Goal: Information Seeking & Learning: Learn about a topic

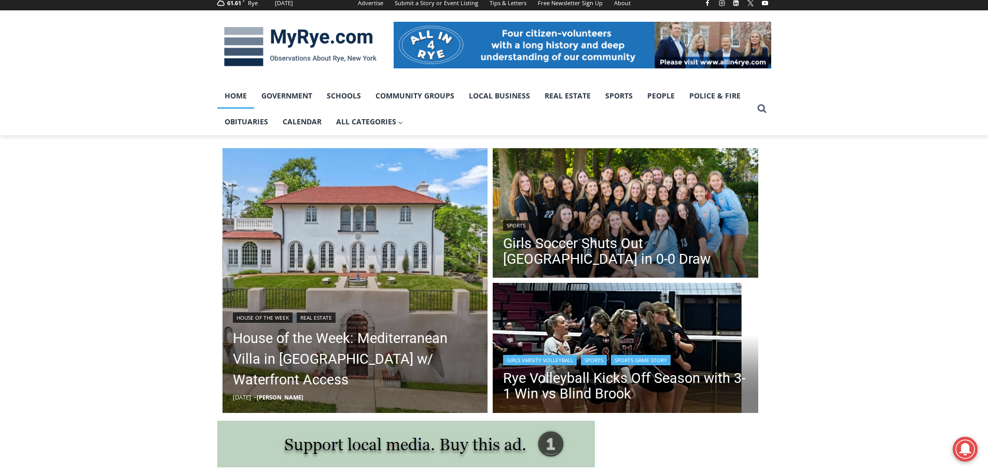
scroll to position [156, 0]
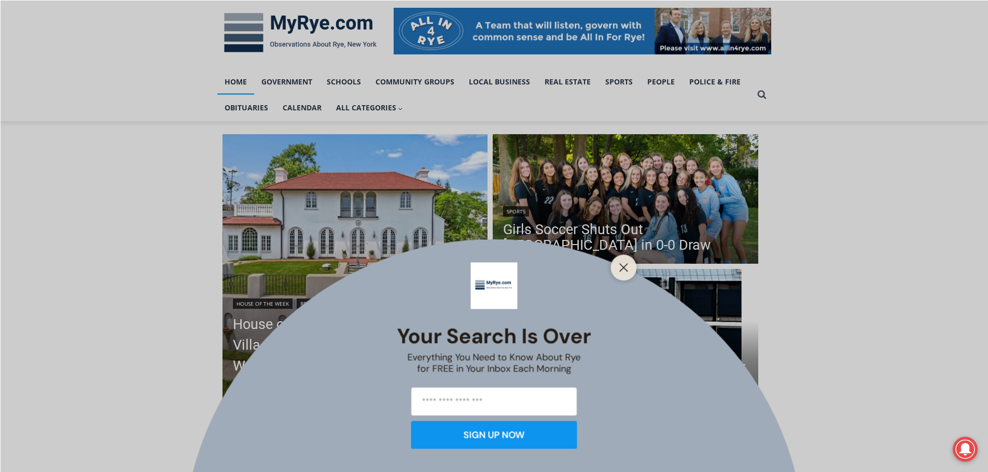
click at [626, 260] on div at bounding box center [624, 268] width 26 height 26
click at [618, 273] on button "Close" at bounding box center [623, 267] width 15 height 15
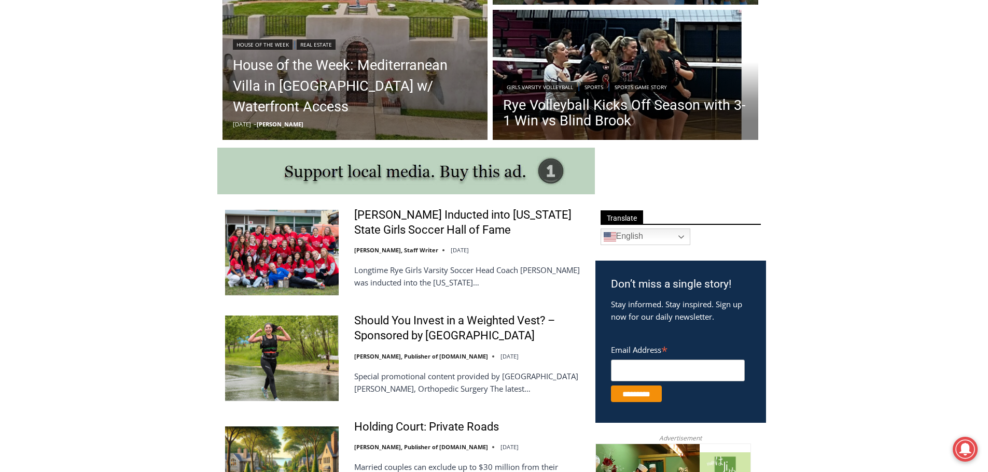
scroll to position [104, 0]
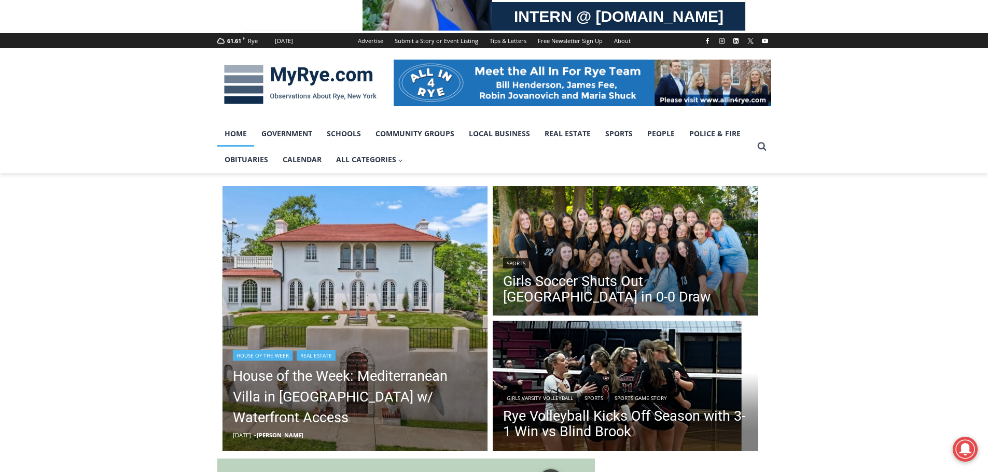
click at [422, 349] on header "House of the Week | Real Estate House of the Week: Mediterranean Villa in Mamar…" at bounding box center [354, 394] width 265 height 115
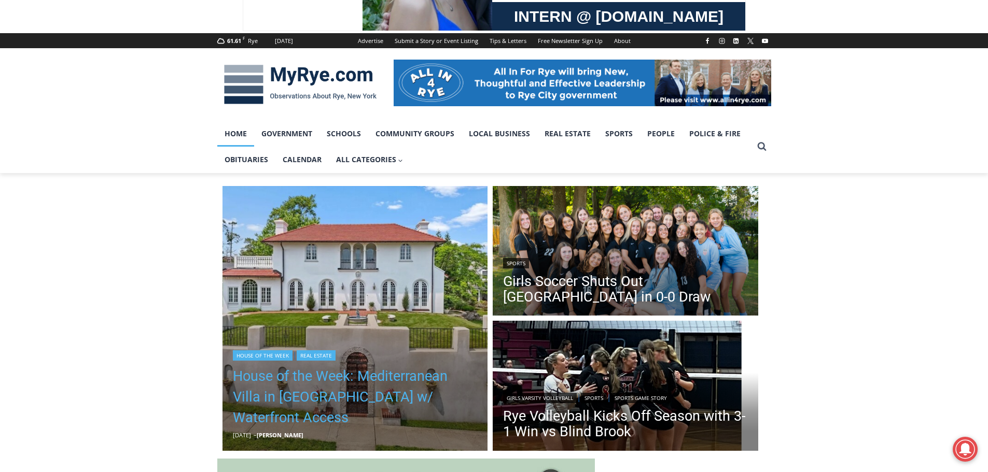
click at [413, 378] on link "House of the Week: Mediterranean Villa in Mamaroneck w/ Waterfront Access" at bounding box center [355, 397] width 245 height 62
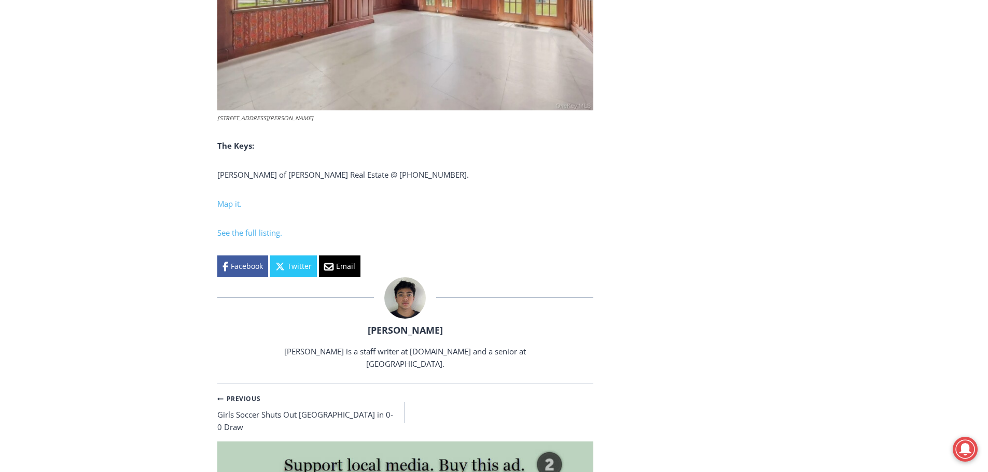
scroll to position [3162, 0]
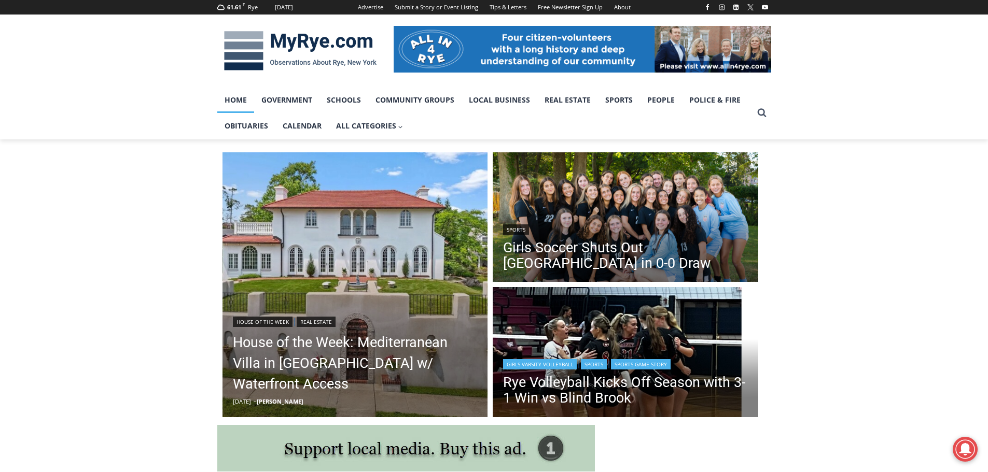
scroll to position [156, 0]
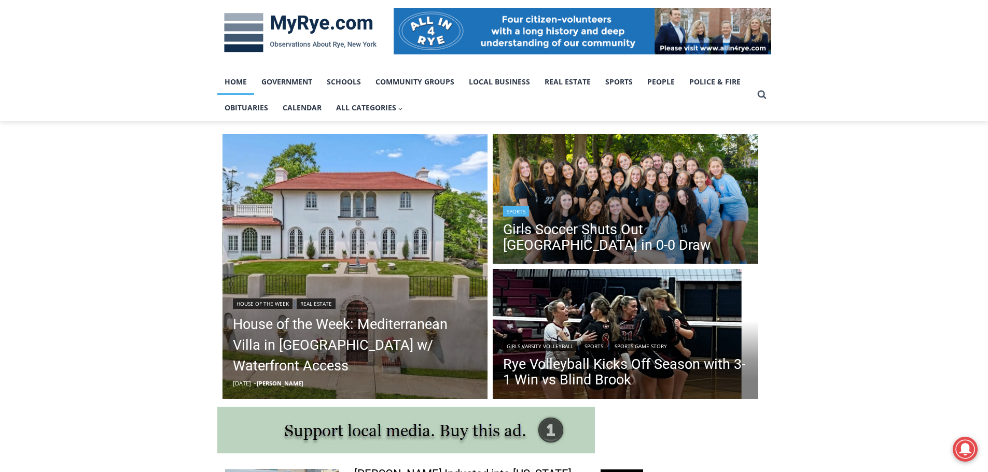
click at [606, 206] on header "Sports Girls Soccer Shuts Out Eastchester in 0-0 Draw" at bounding box center [624, 230] width 265 height 74
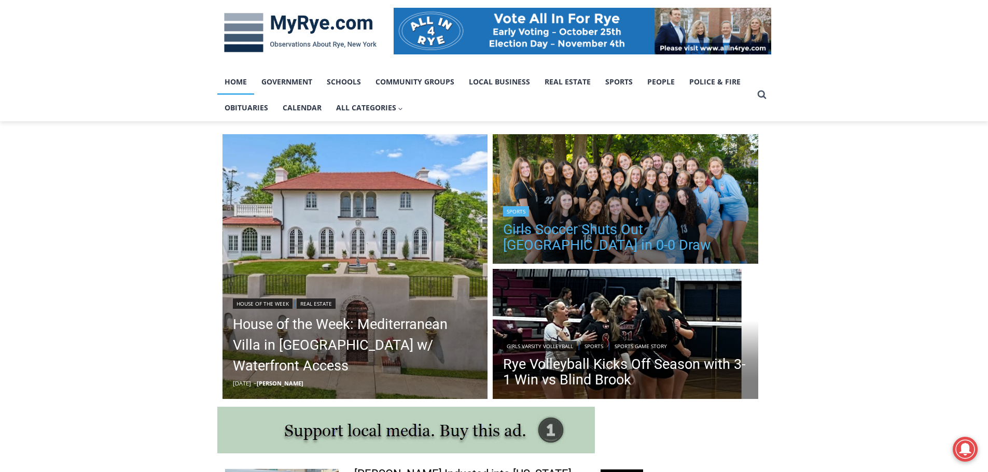
click at [631, 238] on link "Girls Soccer Shuts Out Eastchester in 0-0 Draw" at bounding box center [625, 237] width 245 height 31
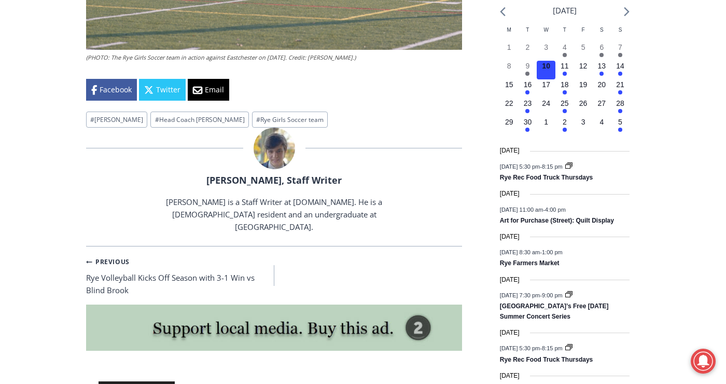
scroll to position [1223, 0]
